Goal: Transaction & Acquisition: Purchase product/service

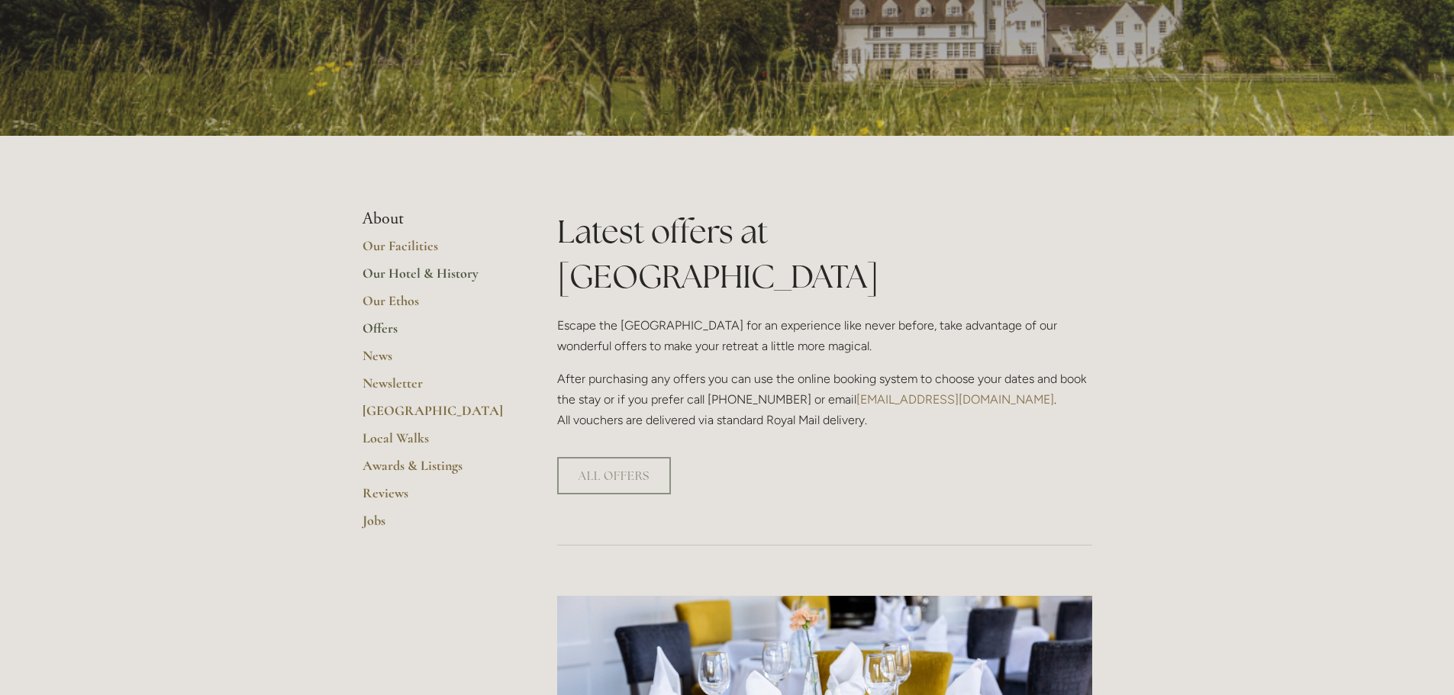
scroll to position [229, 0]
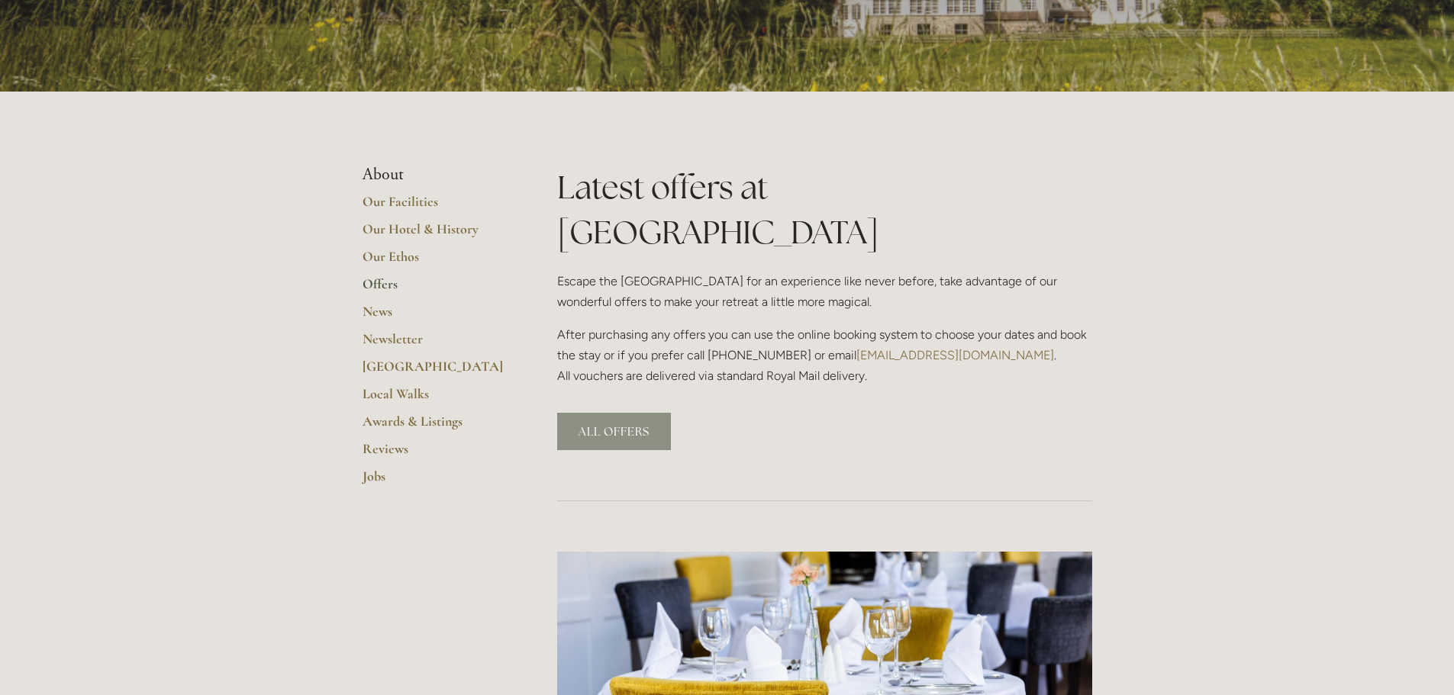
click at [639, 413] on link "ALL OFFERS" at bounding box center [614, 431] width 114 height 37
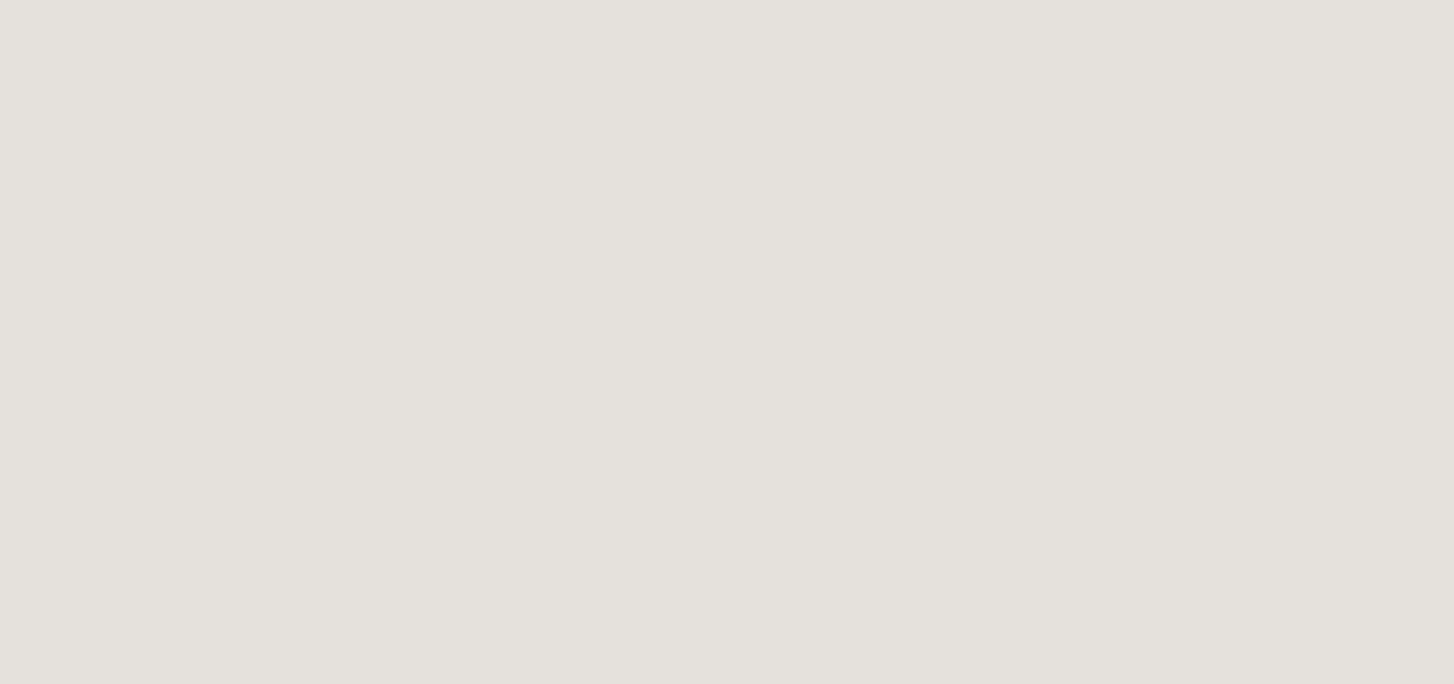
scroll to position [1848, 0]
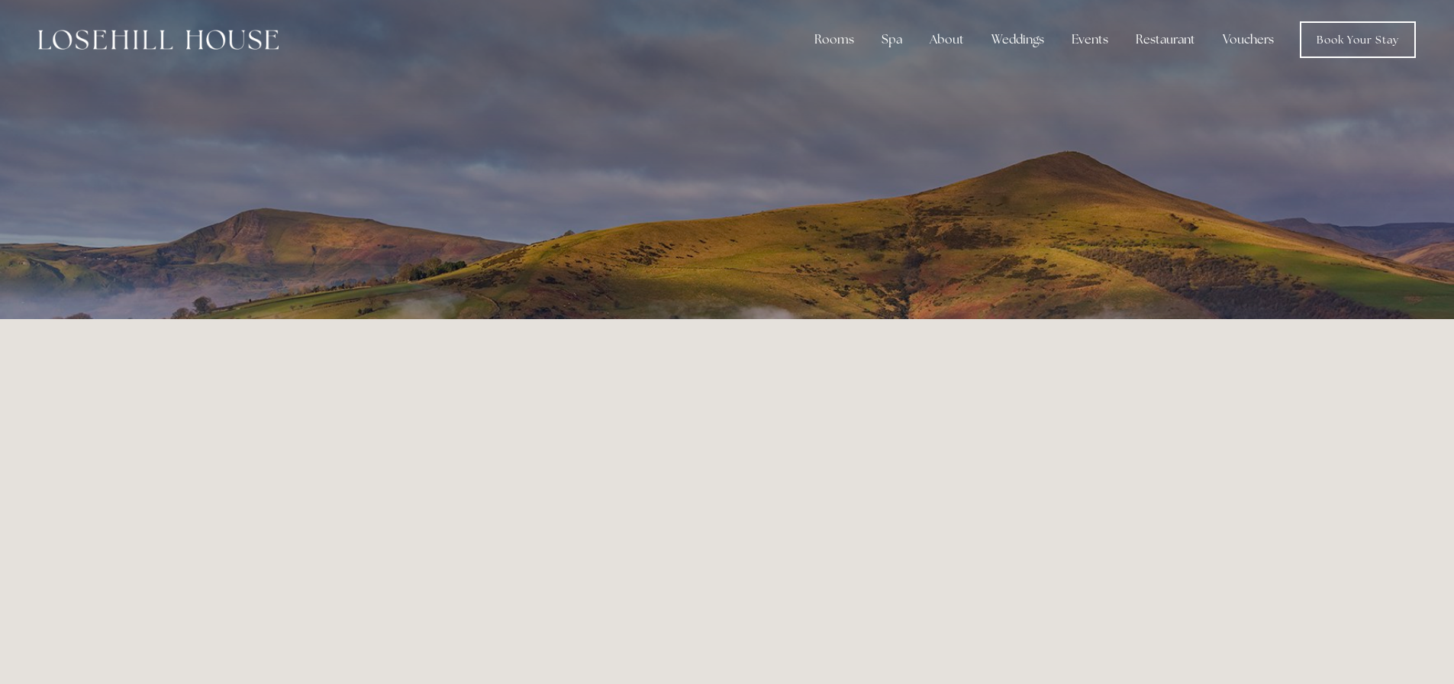
scroll to position [0, 0]
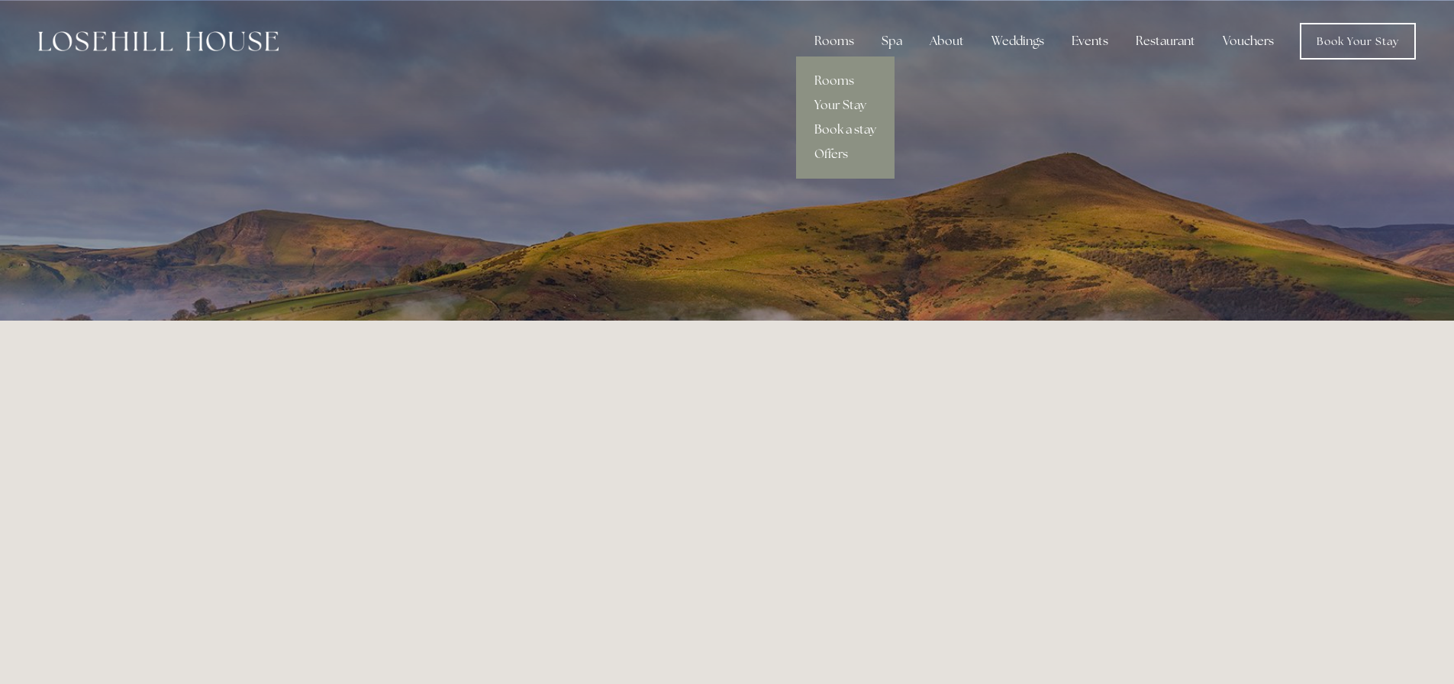
click at [840, 126] on link "Book a stay" at bounding box center [845, 130] width 98 height 24
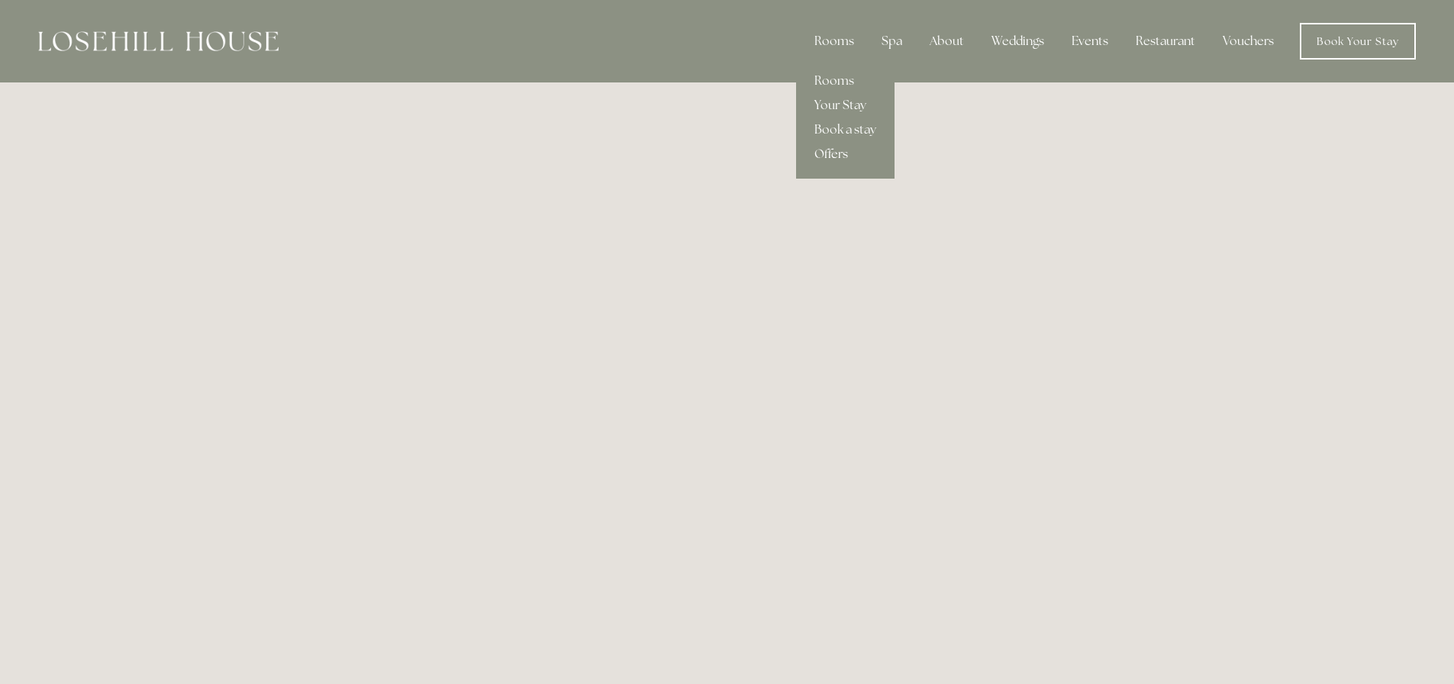
click at [832, 155] on link "Offers" at bounding box center [845, 154] width 98 height 24
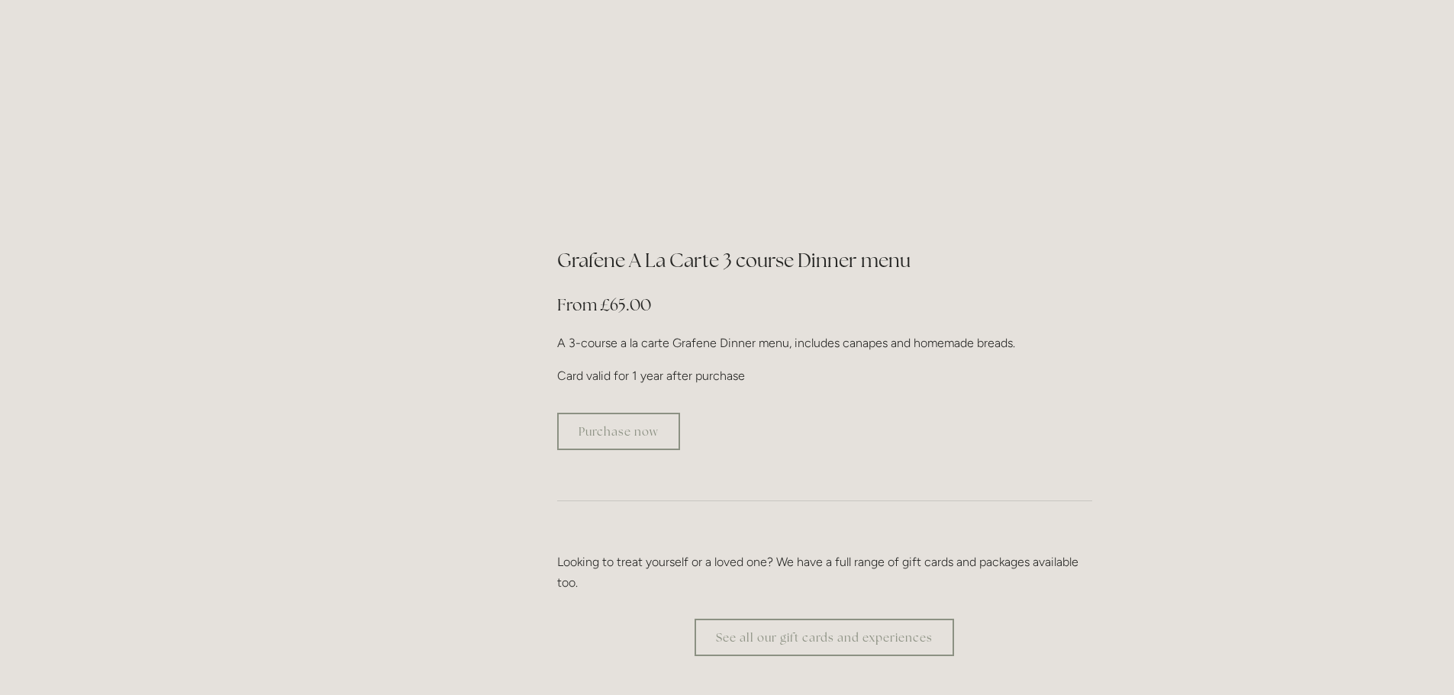
scroll to position [2824, 0]
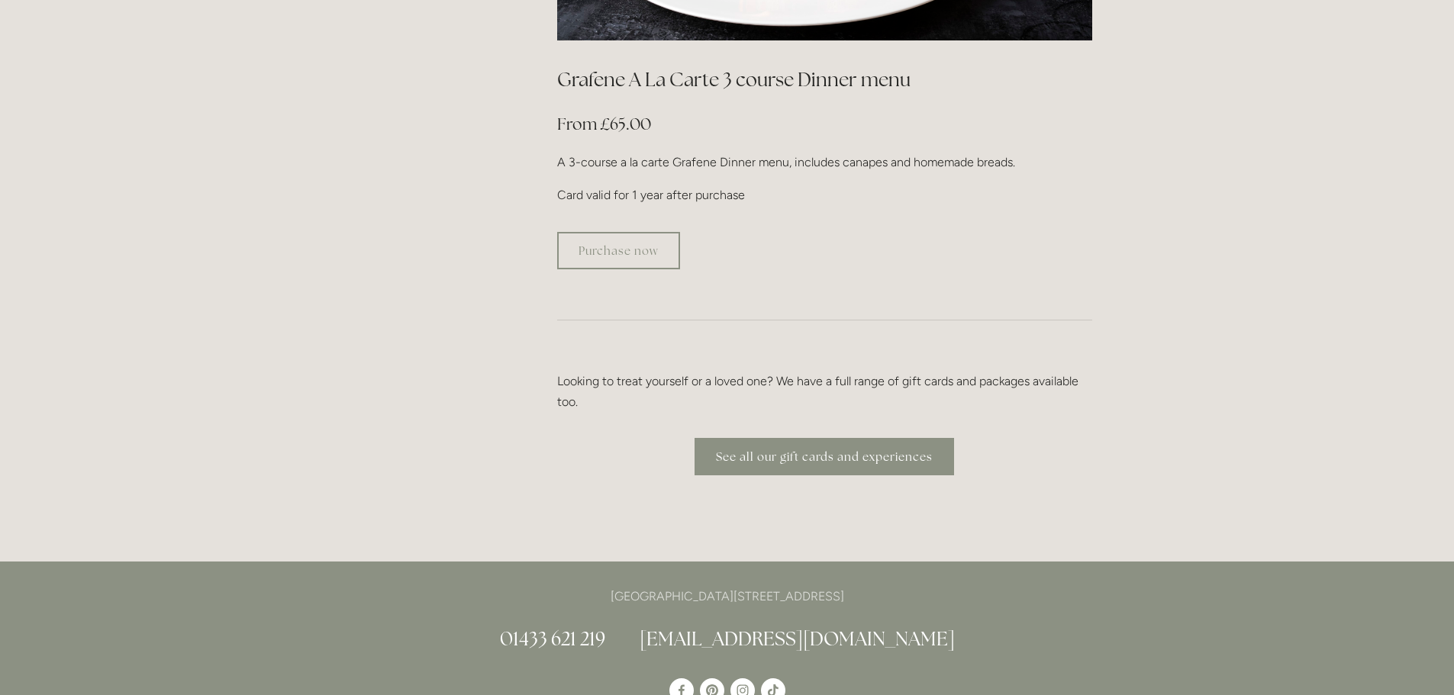
click at [819, 438] on link "See all our gift cards and experiences" at bounding box center [824, 456] width 259 height 37
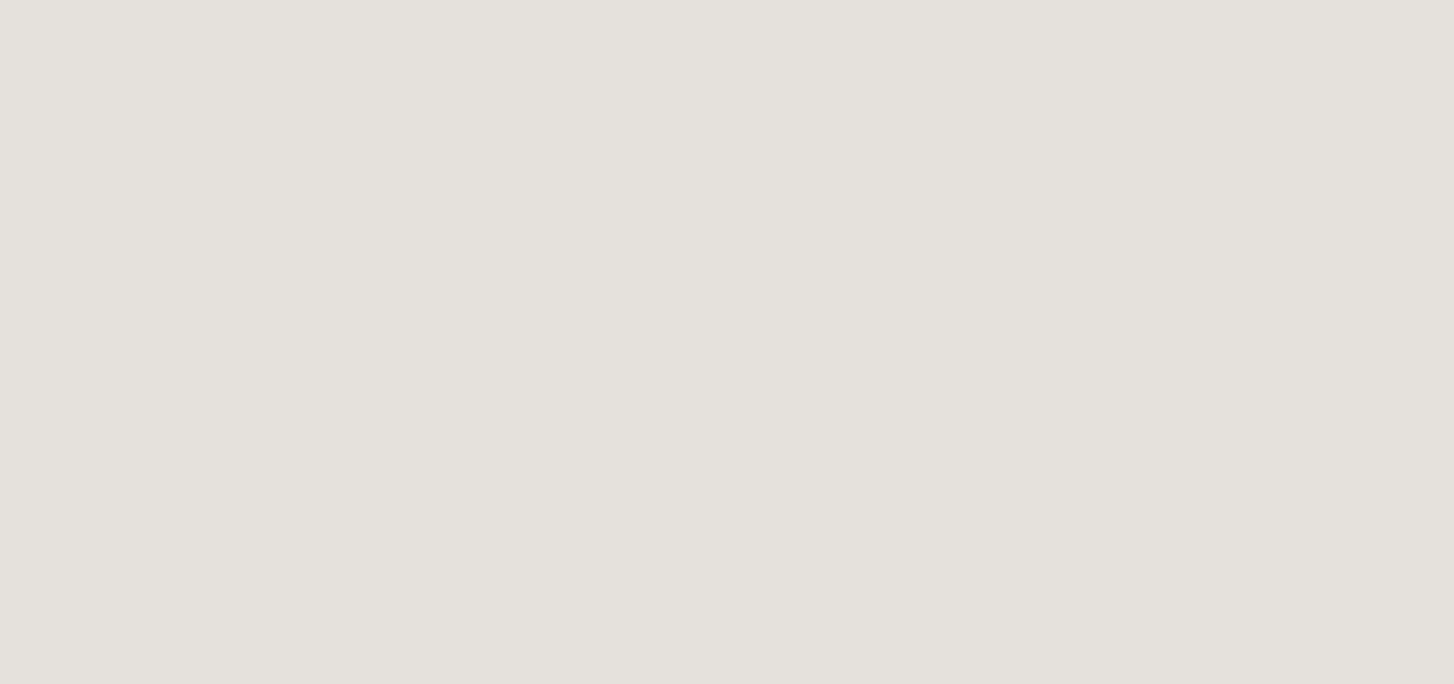
scroll to position [321, 0]
